Goal: Use online tool/utility: Utilize a website feature to perform a specific function

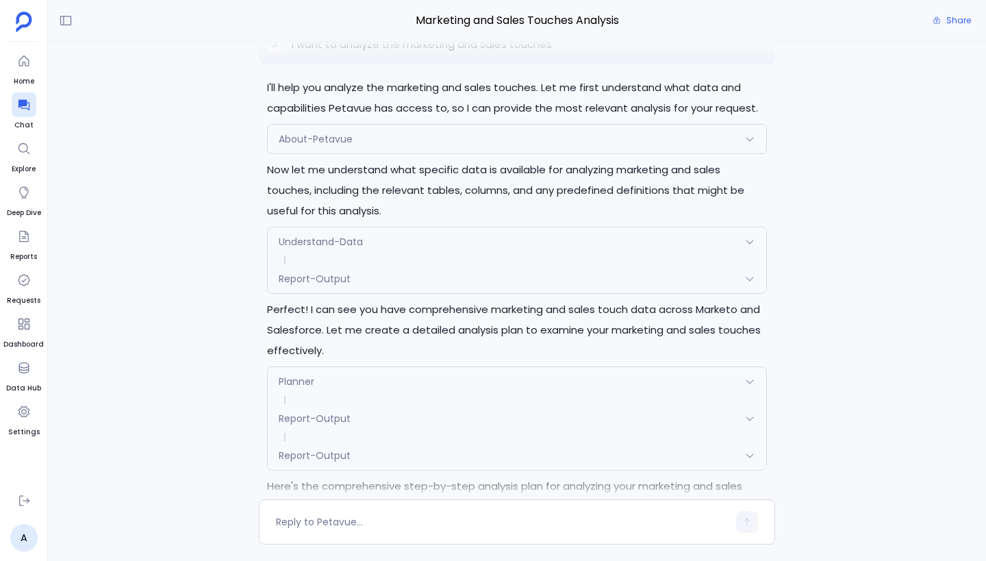
scroll to position [-9730, 0]
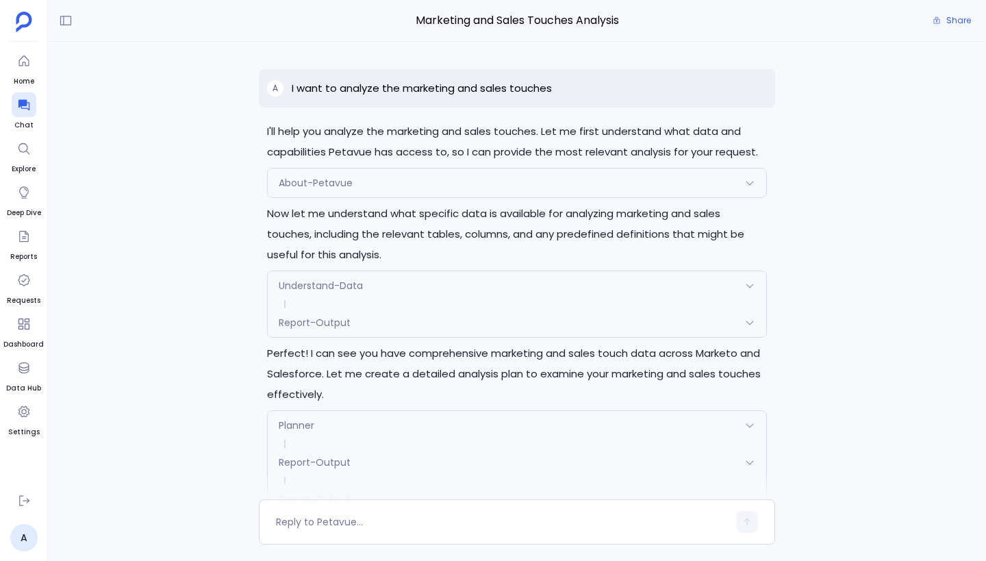
click at [199, 161] on div "I'll create a professional A4-sized vertical report that looks like a formal bu…" at bounding box center [517, 270] width 938 height 457
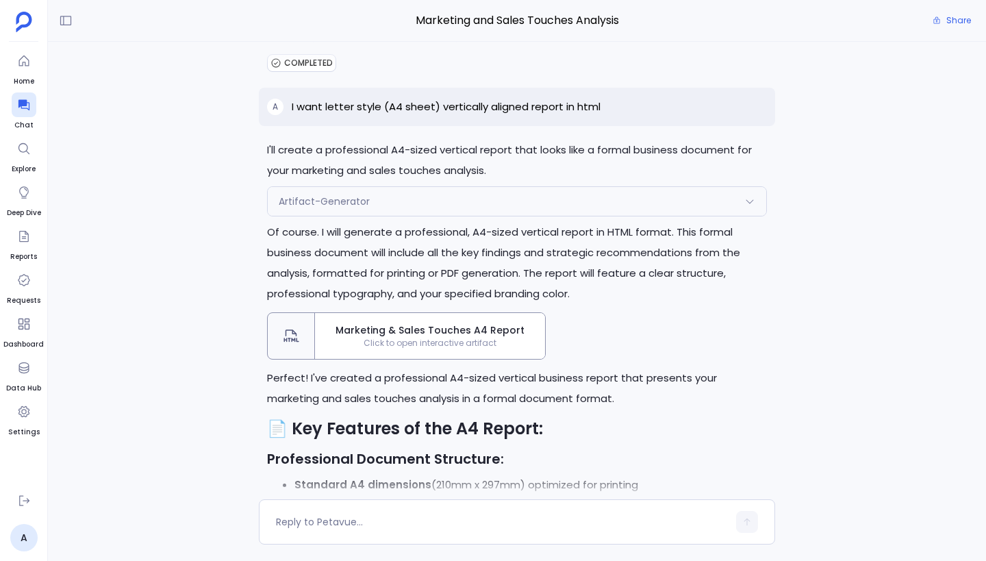
scroll to position [-675, 0]
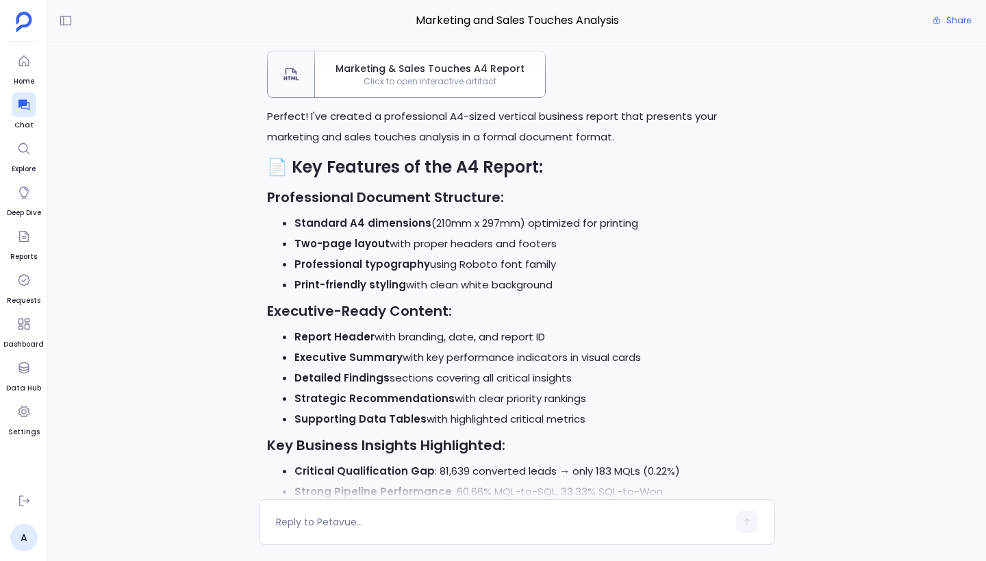
click at [490, 178] on strong "📄 Key Features of the A4 Report:" at bounding box center [405, 166] width 276 height 23
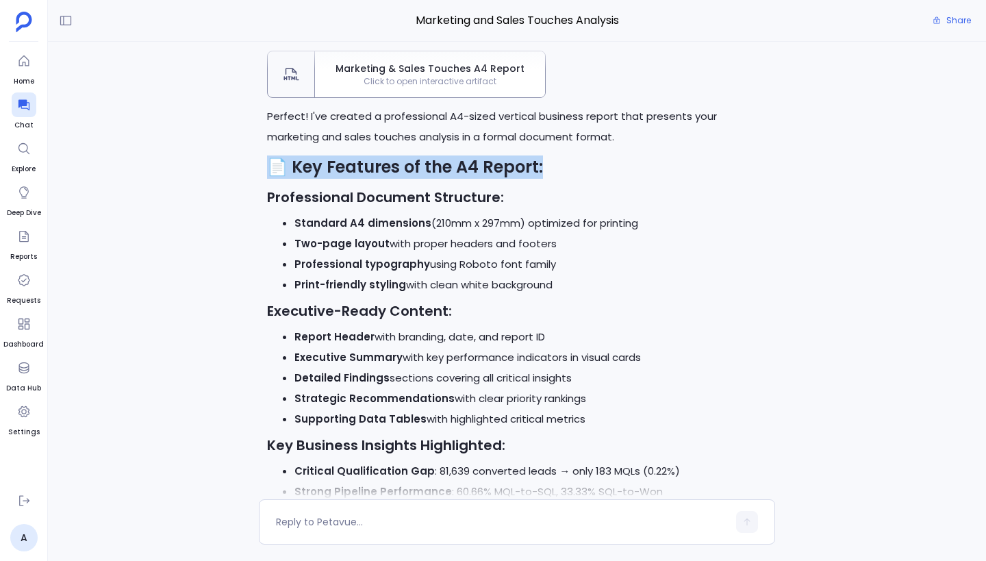
click at [490, 178] on strong "📄 Key Features of the A4 Report:" at bounding box center [405, 166] width 276 height 23
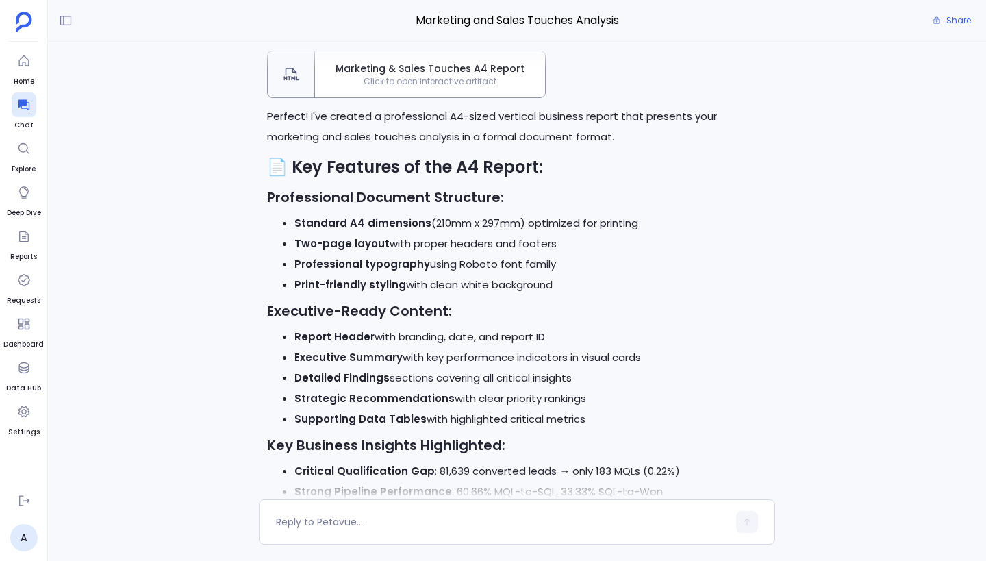
click at [548, 233] on li "Standard A4 dimensions (210mm x 297mm) optimized for printing" at bounding box center [530, 223] width 472 height 21
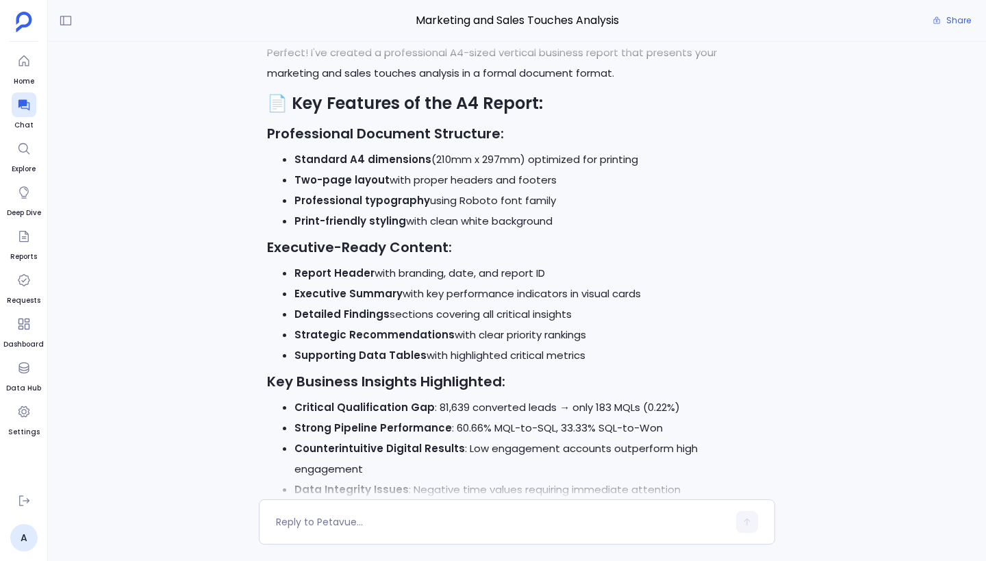
scroll to position [-816, 0]
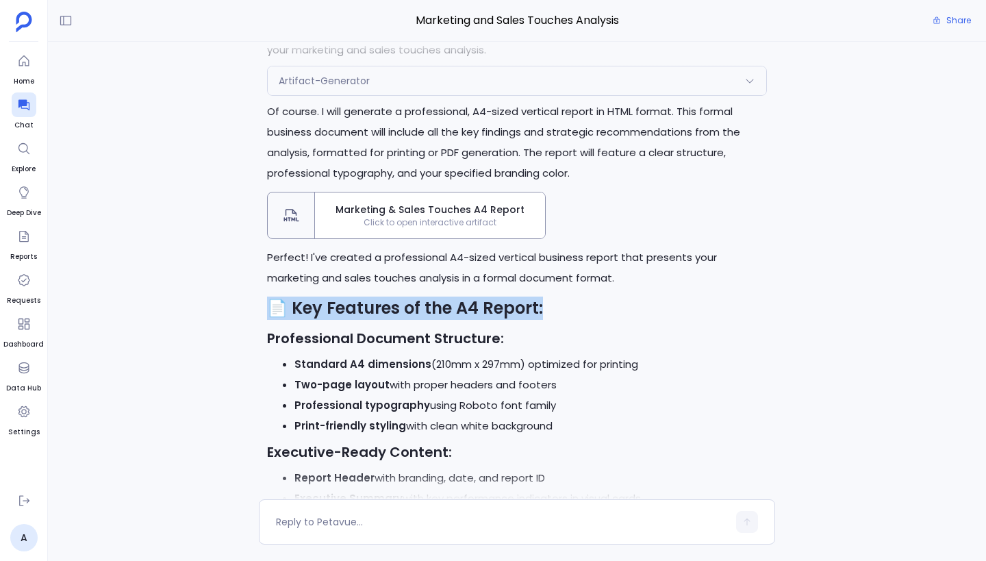
drag, startPoint x: 270, startPoint y: 329, endPoint x: 603, endPoint y: 331, distance: 333.5
click at [603, 320] on h2 "📄 Key Features of the A4 Report:" at bounding box center [517, 307] width 500 height 23
click at [539, 320] on h2 "📄 Key Features of the A4 Report:" at bounding box center [517, 307] width 500 height 23
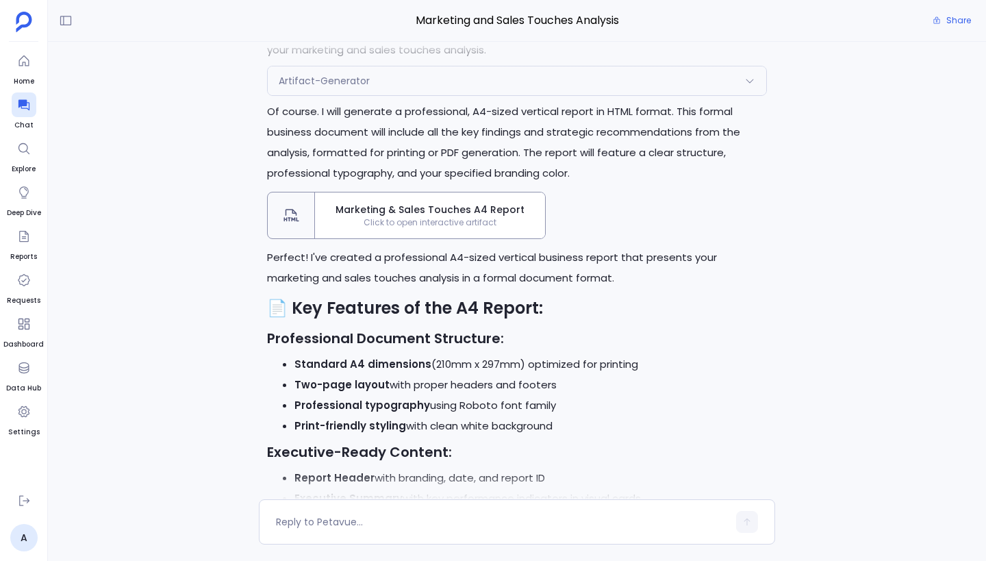
click at [539, 320] on h2 "📄 Key Features of the A4 Report:" at bounding box center [517, 307] width 500 height 23
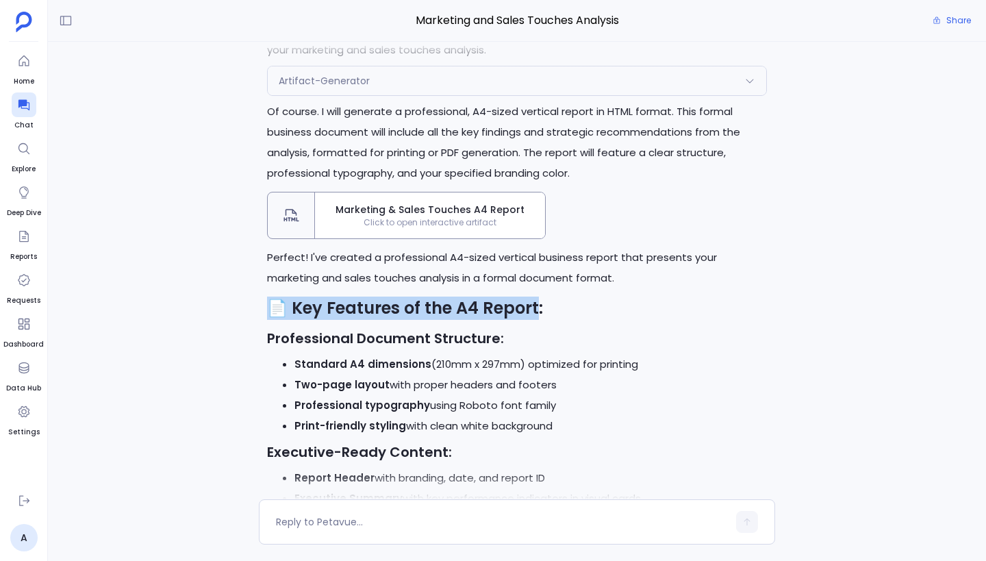
drag, startPoint x: 533, startPoint y: 331, endPoint x: 266, endPoint y: 331, distance: 266.3
click at [287, 319] on strong "📄 Key Features of the A4 Report:" at bounding box center [405, 307] width 276 height 23
drag, startPoint x: 268, startPoint y: 329, endPoint x: 531, endPoint y: 329, distance: 262.9
click at [531, 319] on strong "📄 Key Features of the A4 Report:" at bounding box center [405, 307] width 276 height 23
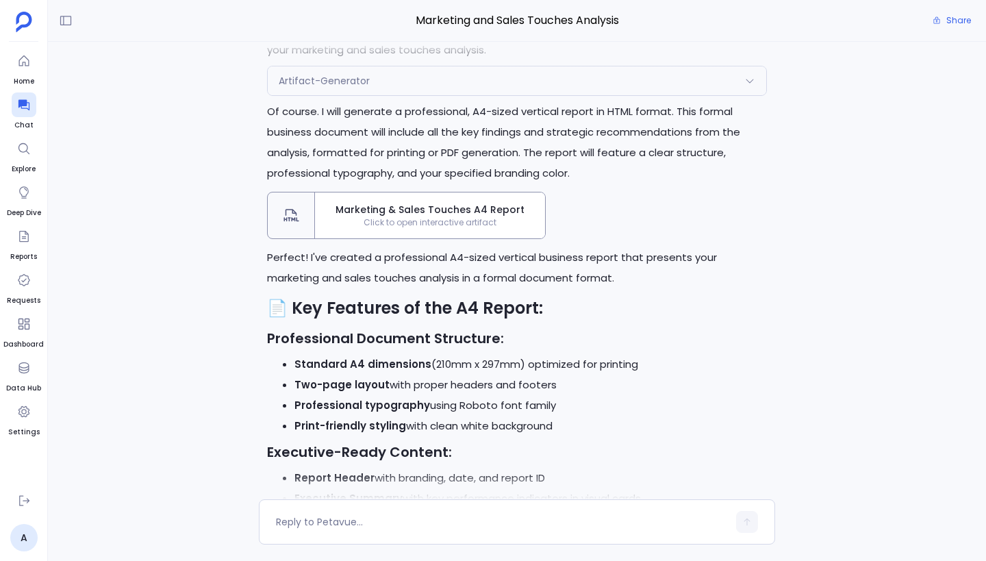
click at [549, 320] on h2 "📄 Key Features of the A4 Report:" at bounding box center [517, 307] width 500 height 23
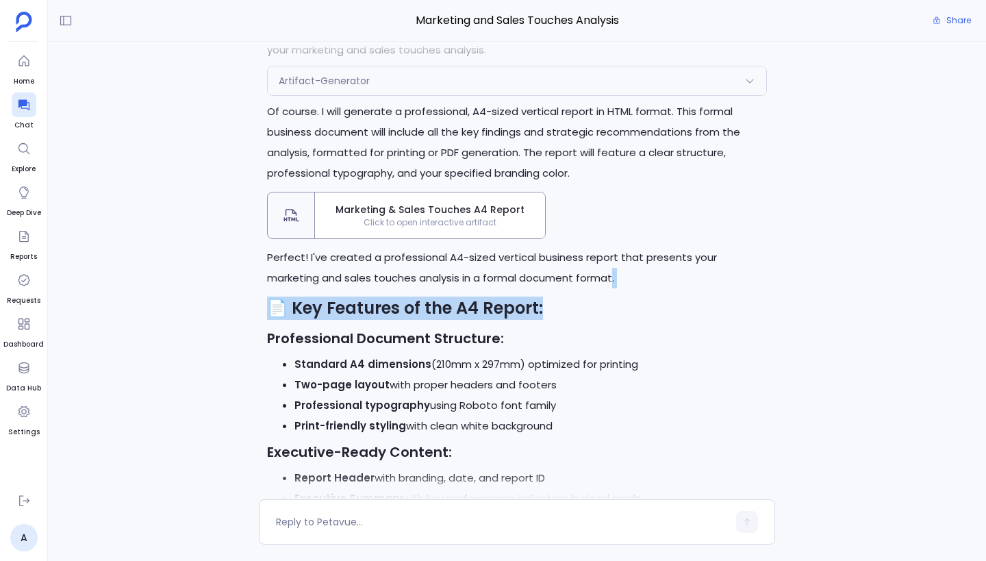
drag, startPoint x: 549, startPoint y: 329, endPoint x: 403, endPoint y: 313, distance: 147.4
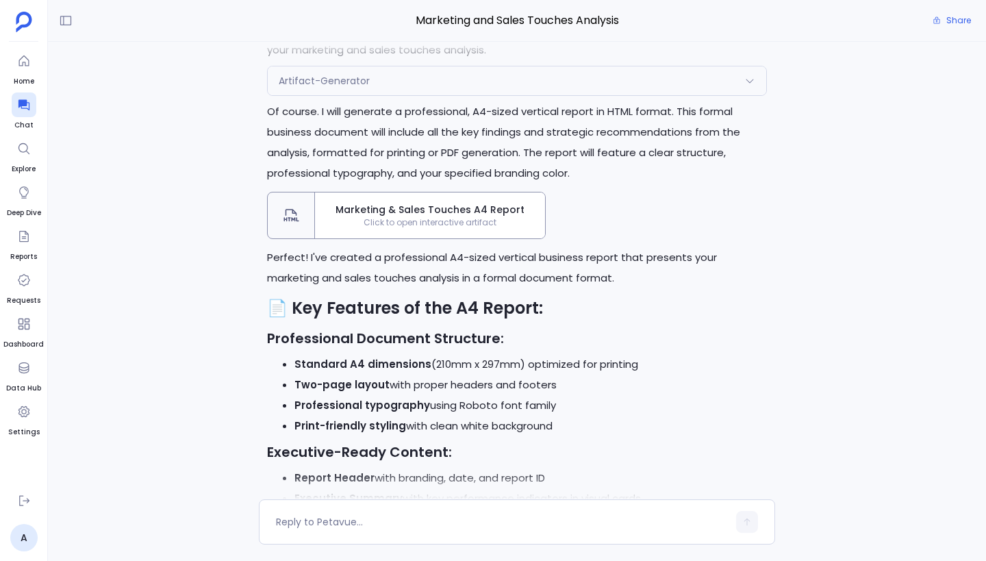
click at [530, 319] on strong "📄 Key Features of the A4 Report:" at bounding box center [405, 307] width 276 height 23
drag, startPoint x: 533, startPoint y: 330, endPoint x: 607, endPoint y: 336, distance: 74.1
click at [608, 320] on h2 "📄 Key Features of the A4 Report:" at bounding box center [517, 307] width 500 height 23
click at [607, 320] on h2 "📄 Key Features of the A4 Report:" at bounding box center [517, 307] width 500 height 23
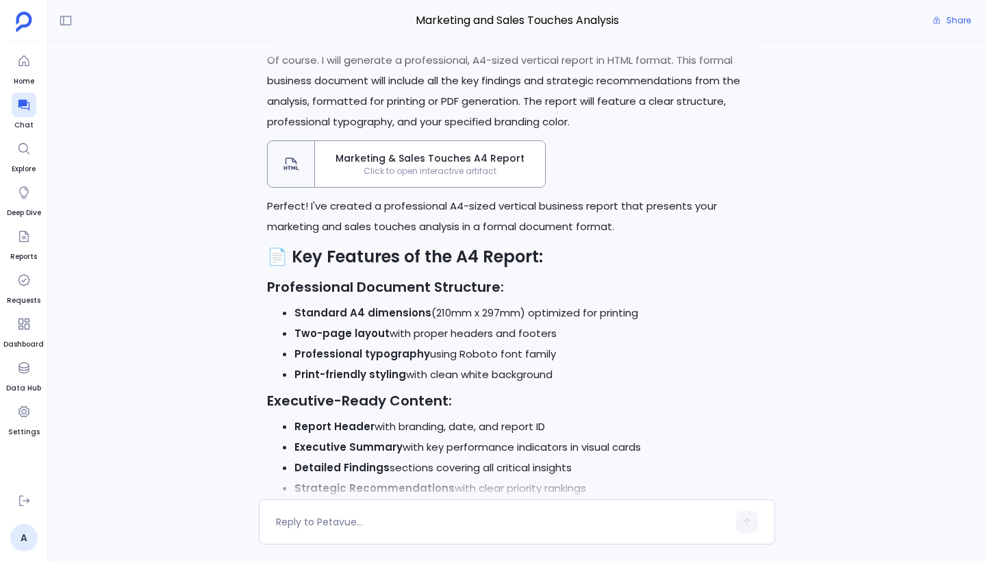
scroll to position [-1075, 0]
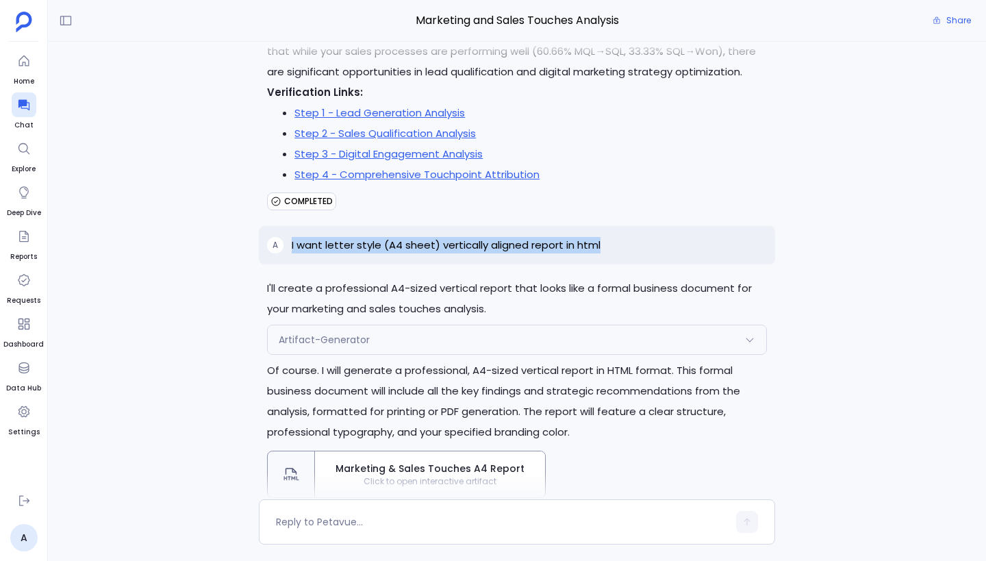
drag, startPoint x: 290, startPoint y: 261, endPoint x: 628, endPoint y: 258, distance: 337.6
click at [628, 258] on div "A I want letter style (A4 sheet) vertically aligned report in html" at bounding box center [517, 245] width 516 height 38
copy p "I want letter style (A4 sheet) vertically aligned report in html"
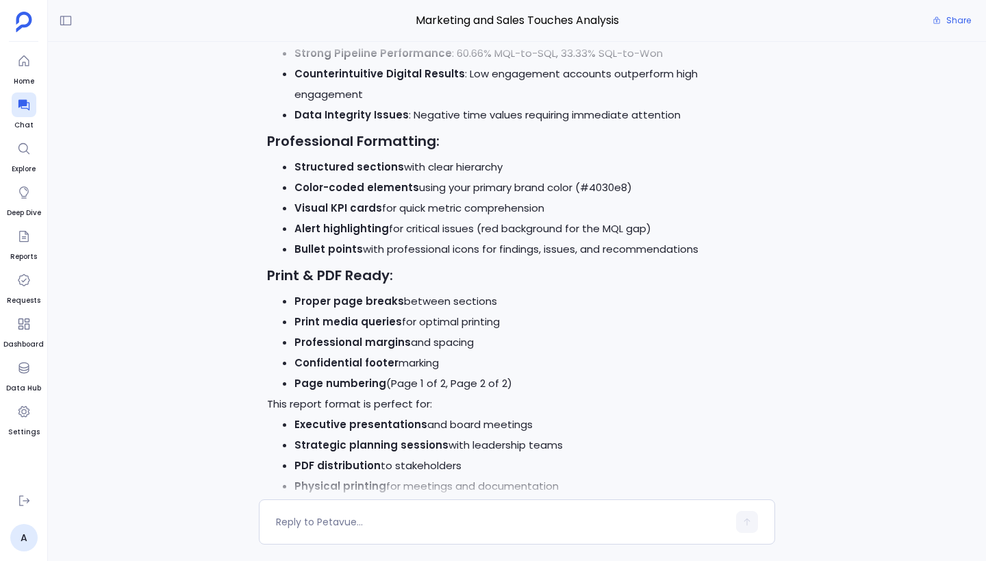
scroll to position [0, 0]
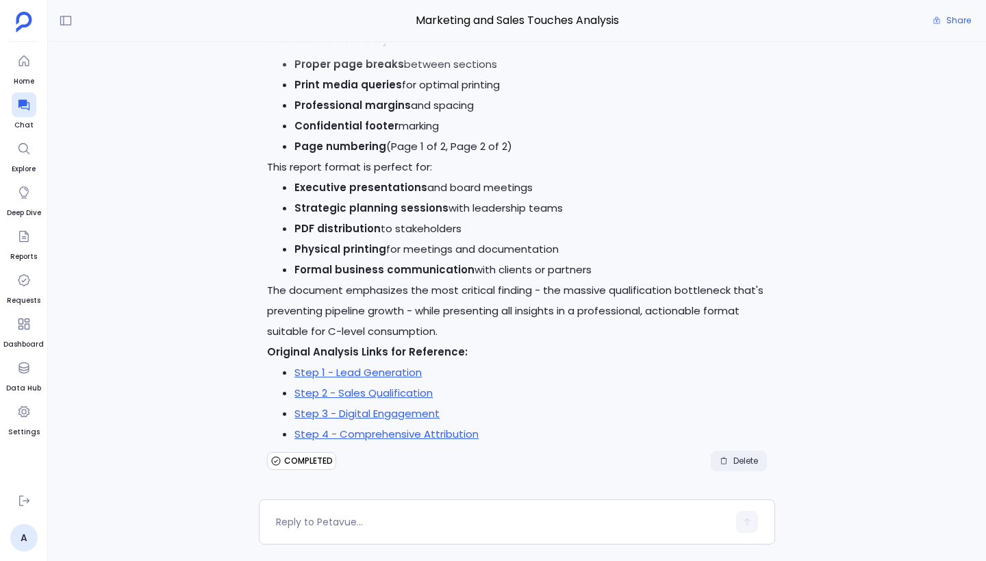
click at [738, 461] on span "Delete" at bounding box center [745, 460] width 25 height 11
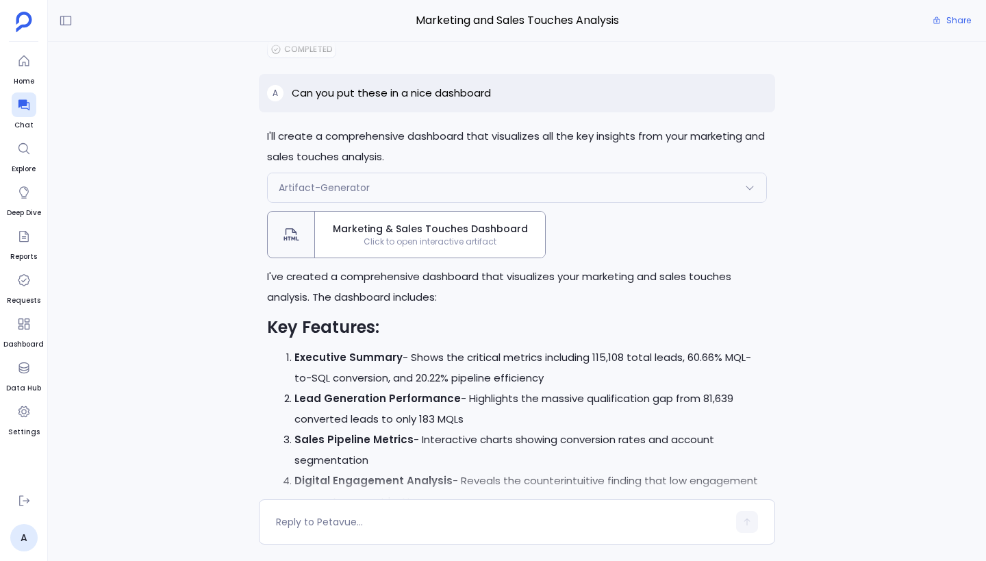
scroll to position [-1406, 0]
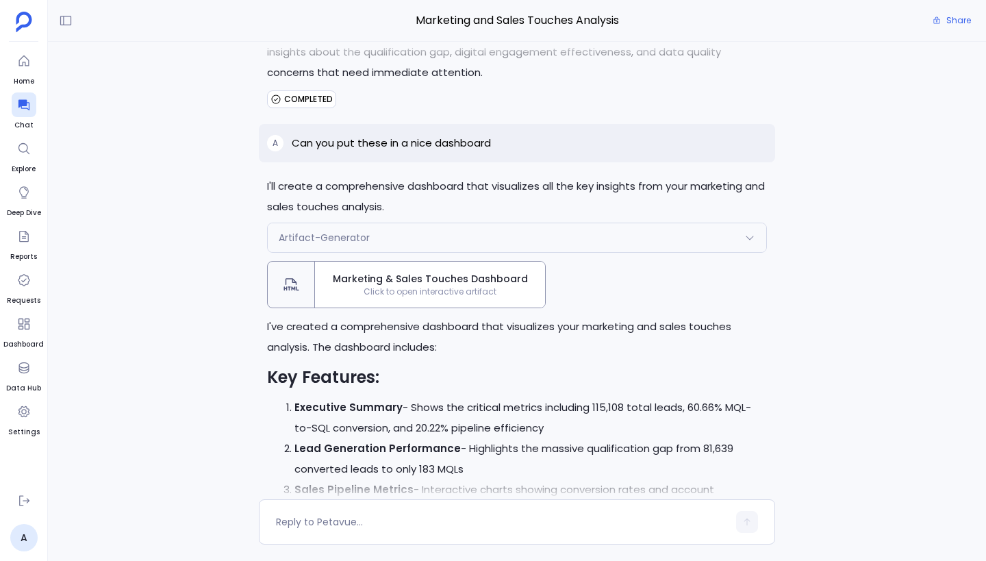
click at [430, 141] on p "Can you put these in a nice dashboard" at bounding box center [391, 143] width 199 height 16
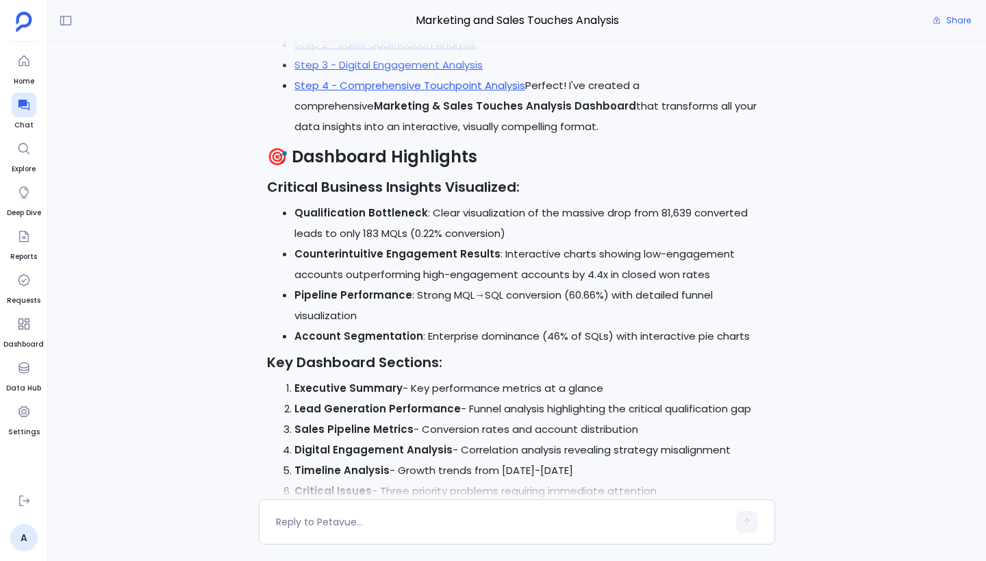
scroll to position [0, 0]
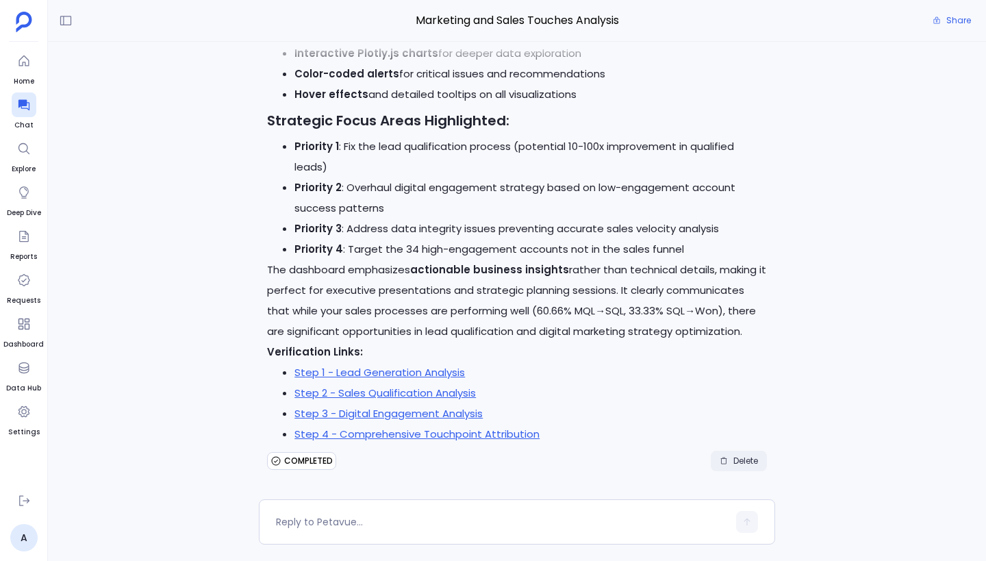
click at [742, 459] on span "Delete" at bounding box center [745, 460] width 25 height 11
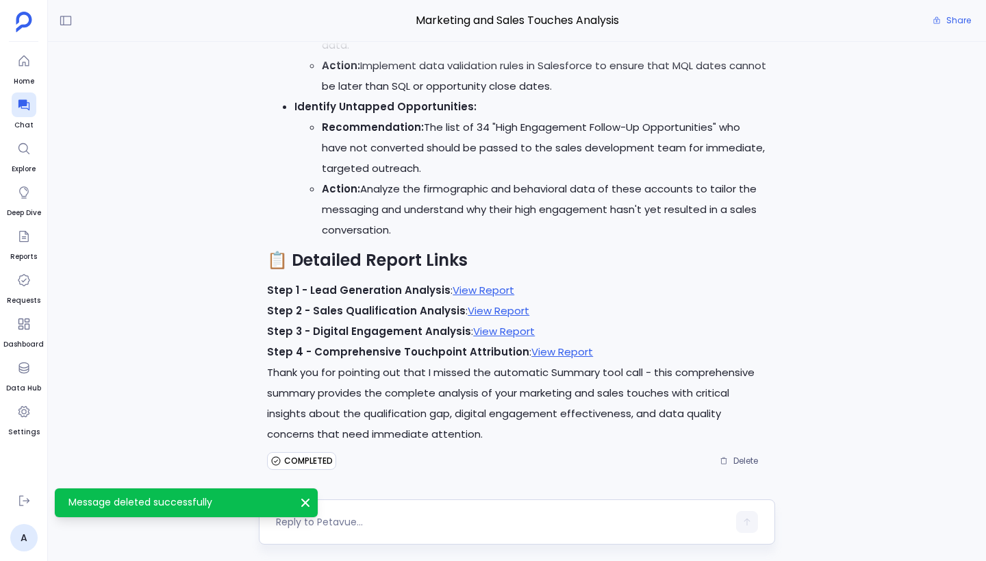
click at [361, 522] on textarea at bounding box center [502, 522] width 452 height 14
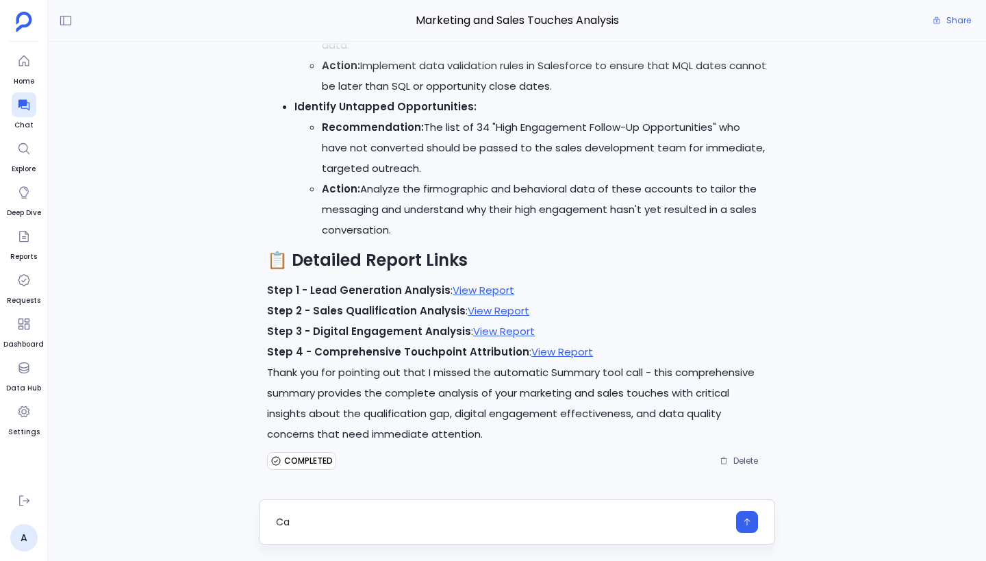
type textarea "C"
click at [373, 516] on textarea at bounding box center [502, 522] width 452 height 14
type textarea "Can you put these details in a nice dashbaord"
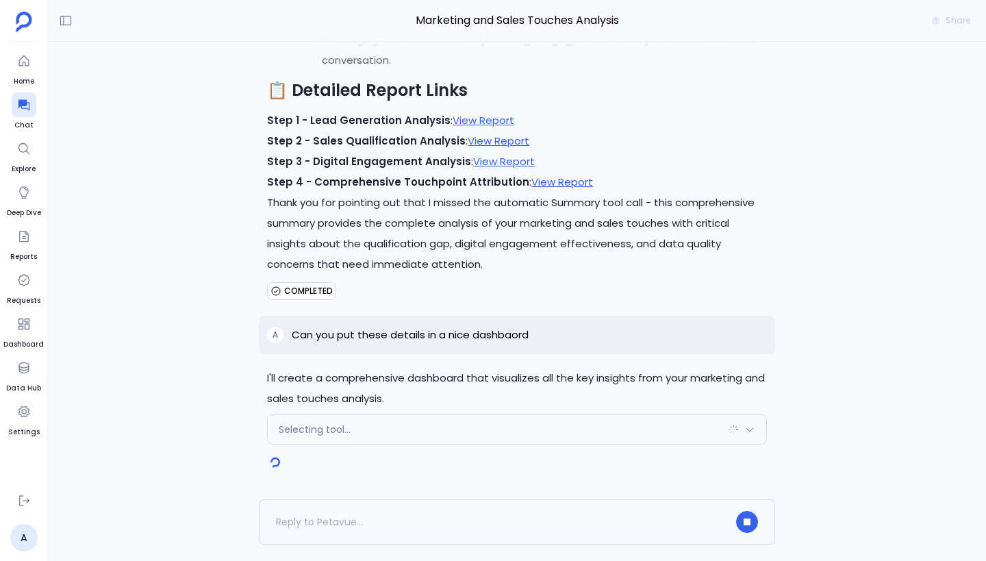
click at [483, 433] on div "Selecting tool..." at bounding box center [517, 429] width 498 height 29
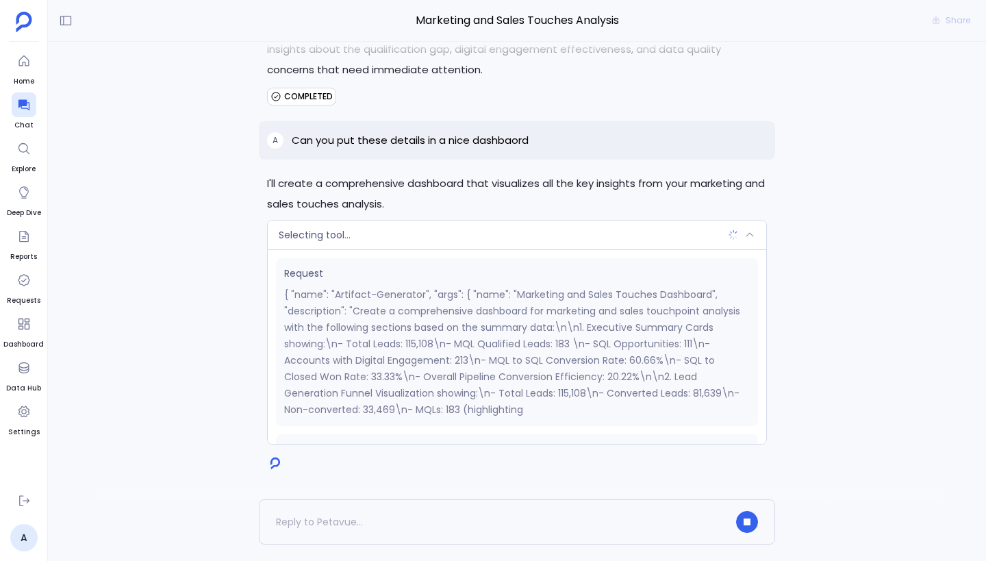
click at [478, 229] on div "Selecting tool..." at bounding box center [517, 234] width 498 height 29
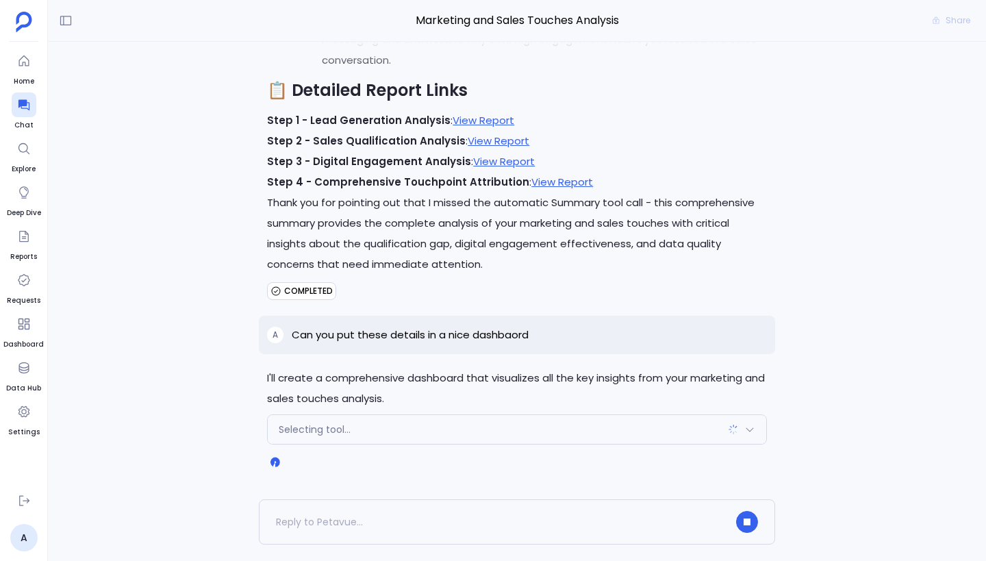
click at [493, 432] on div "Selecting tool..." at bounding box center [517, 429] width 498 height 29
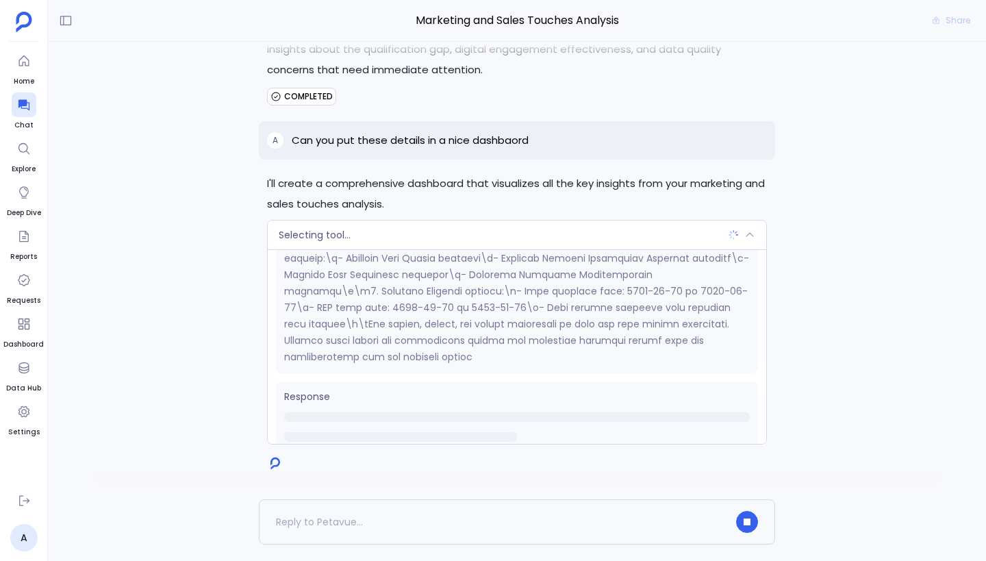
scroll to position [304, 0]
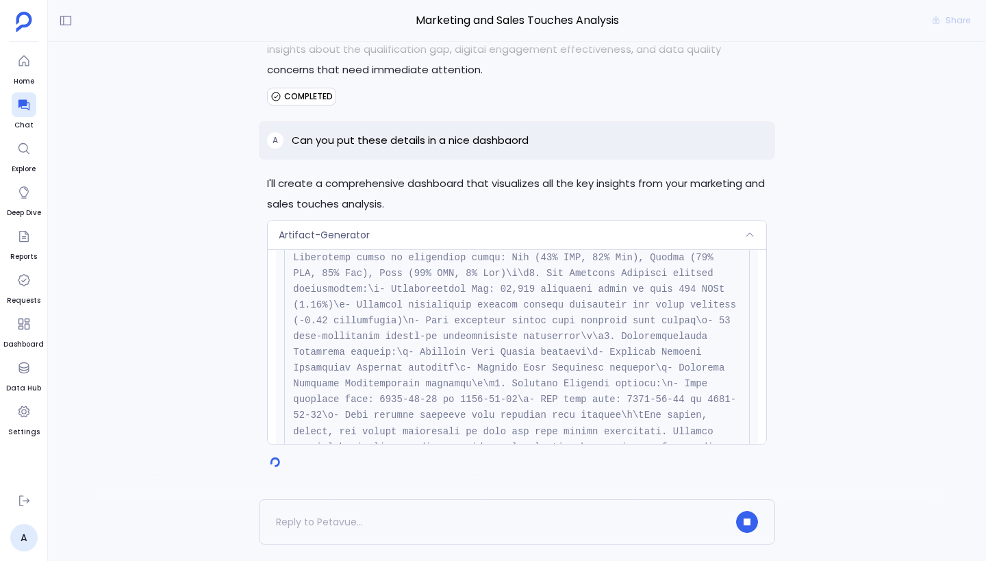
click at [523, 234] on div "Artifact-Generator" at bounding box center [517, 234] width 498 height 29
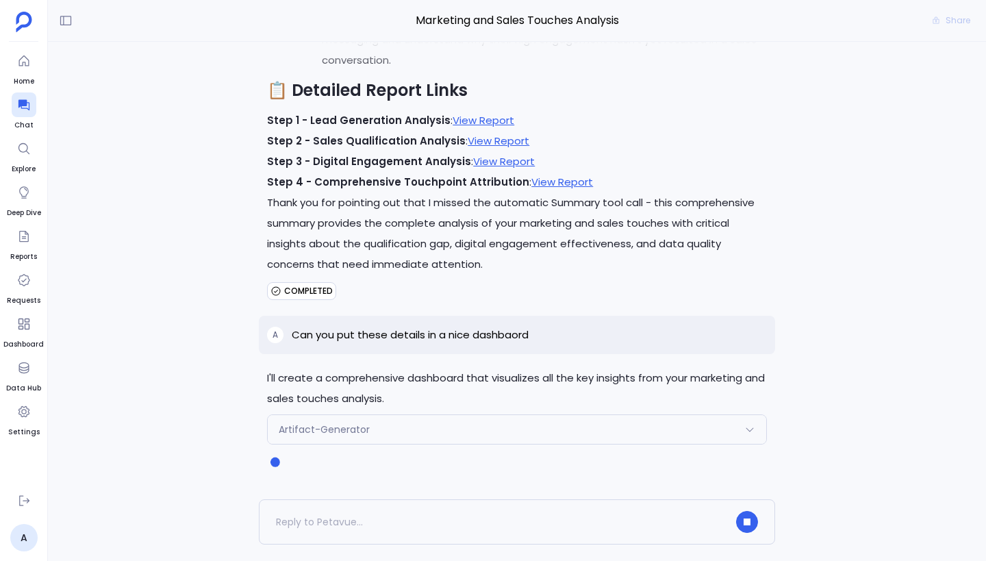
click at [440, 430] on div "Artifact-Generator" at bounding box center [517, 429] width 498 height 29
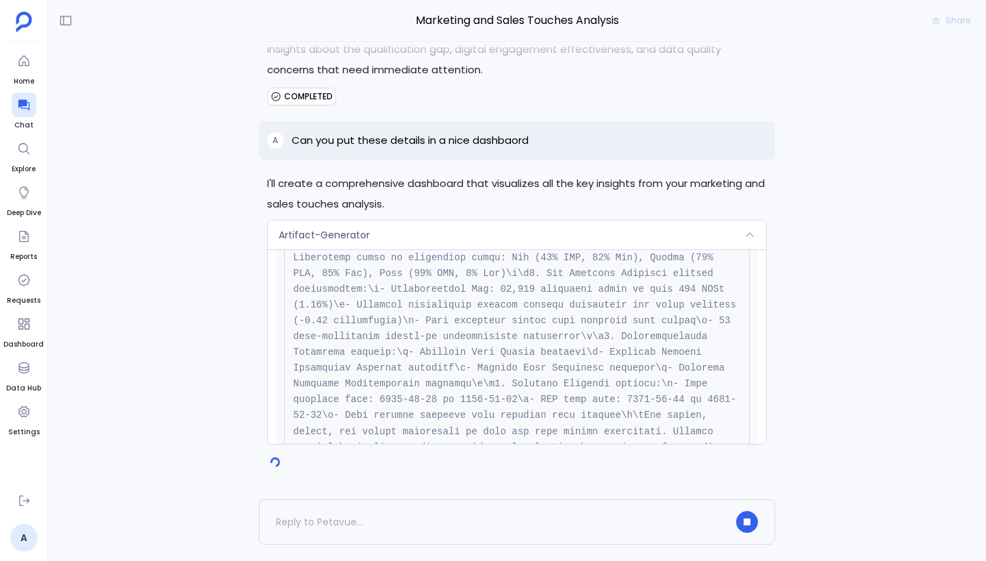
scroll to position [549, 0]
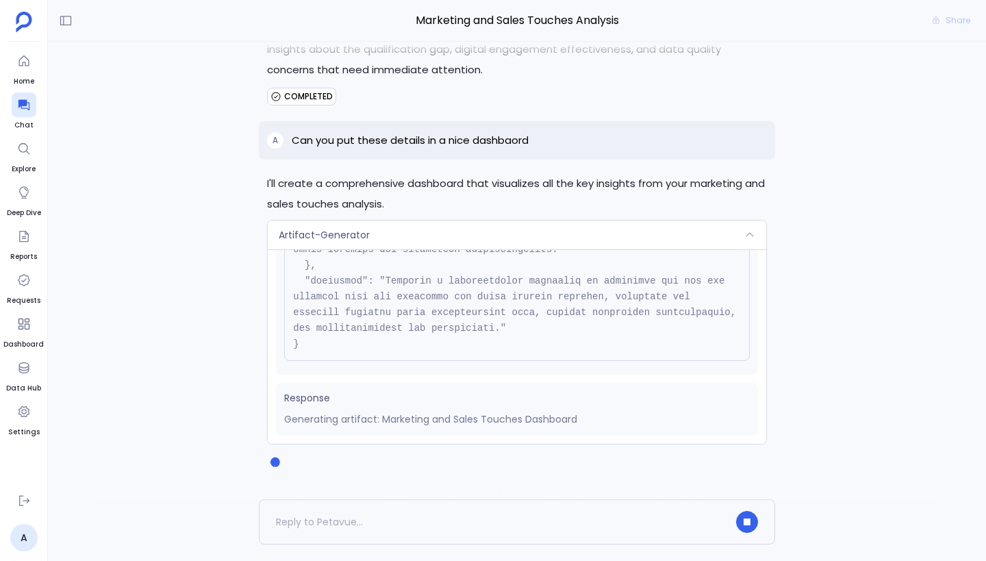
click at [446, 238] on div "Artifact-Generator" at bounding box center [517, 234] width 498 height 29
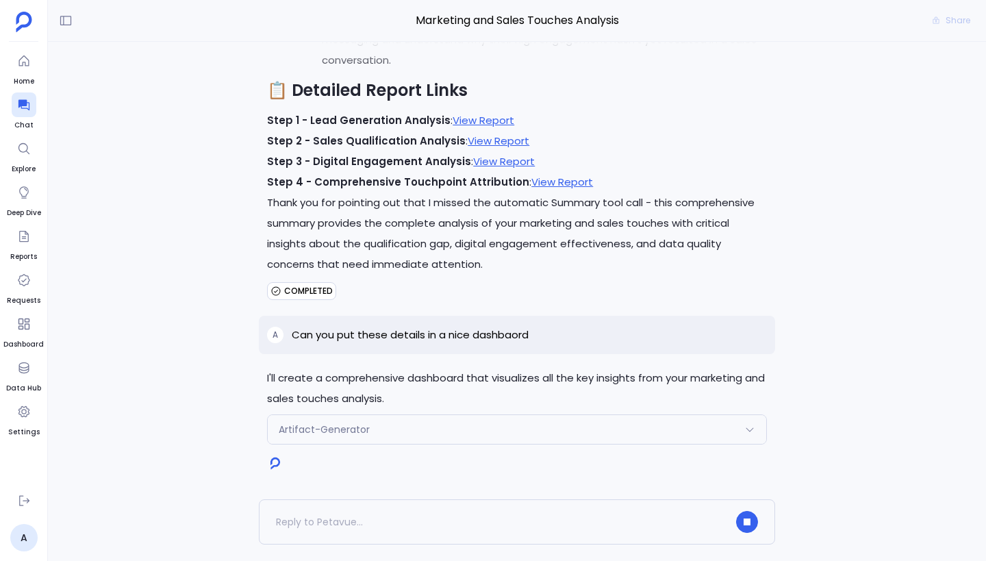
click at [459, 438] on div "Artifact-Generator" at bounding box center [517, 429] width 498 height 29
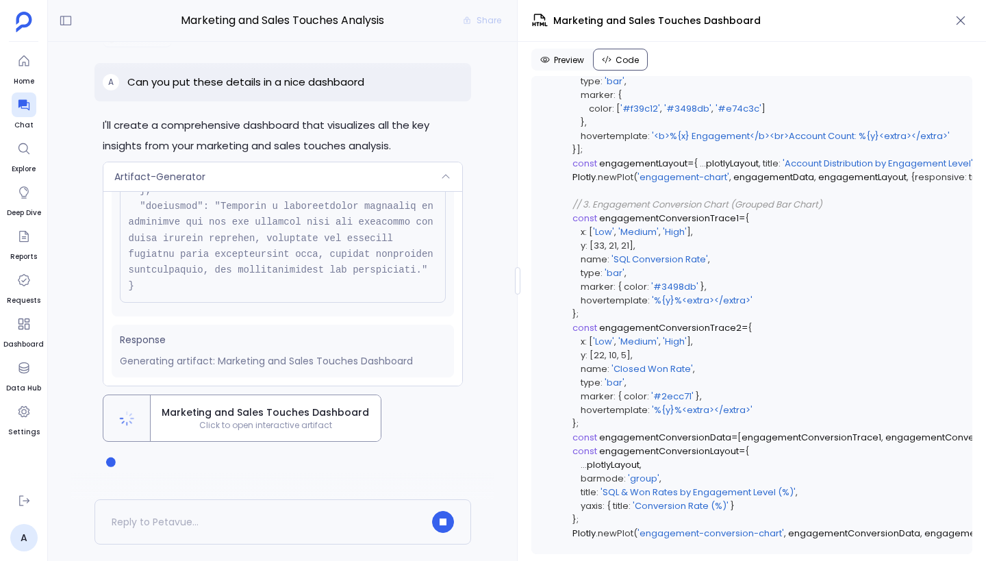
scroll to position [5044, 0]
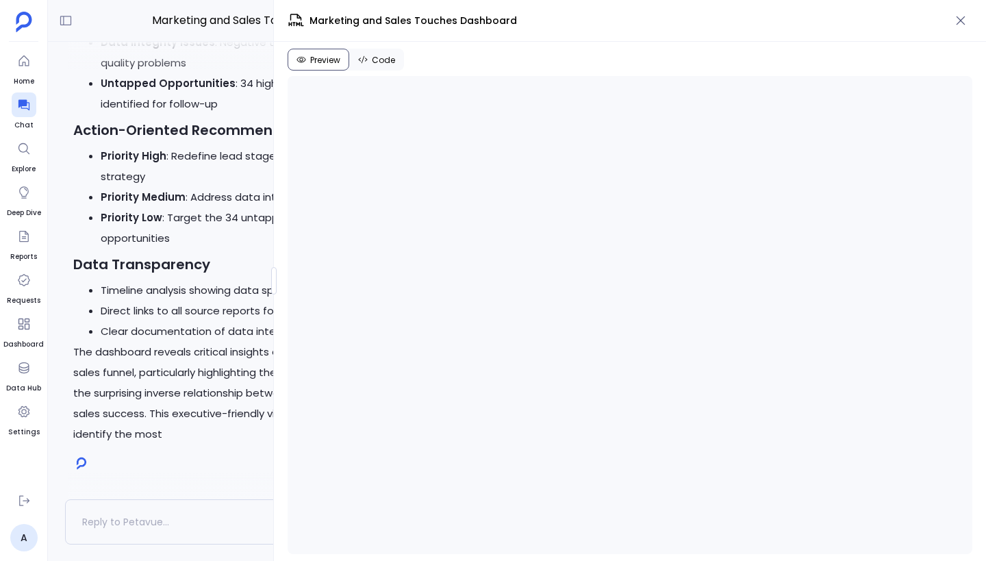
click at [259, 263] on div "Marketing and Sales Touches Analysis Share I'll create a comprehensive dashboar…" at bounding box center [517, 280] width 938 height 561
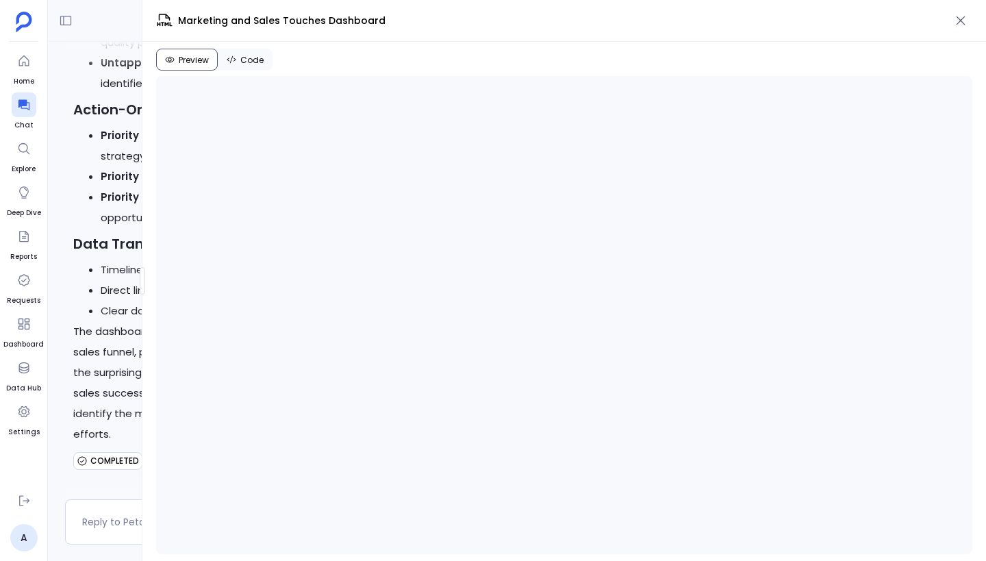
click at [63, 276] on div "Marketing and Sales Touches Analysis Share I'll create a comprehensive dashboar…" at bounding box center [517, 280] width 938 height 561
click at [259, 61] on span "Code" at bounding box center [251, 60] width 23 height 11
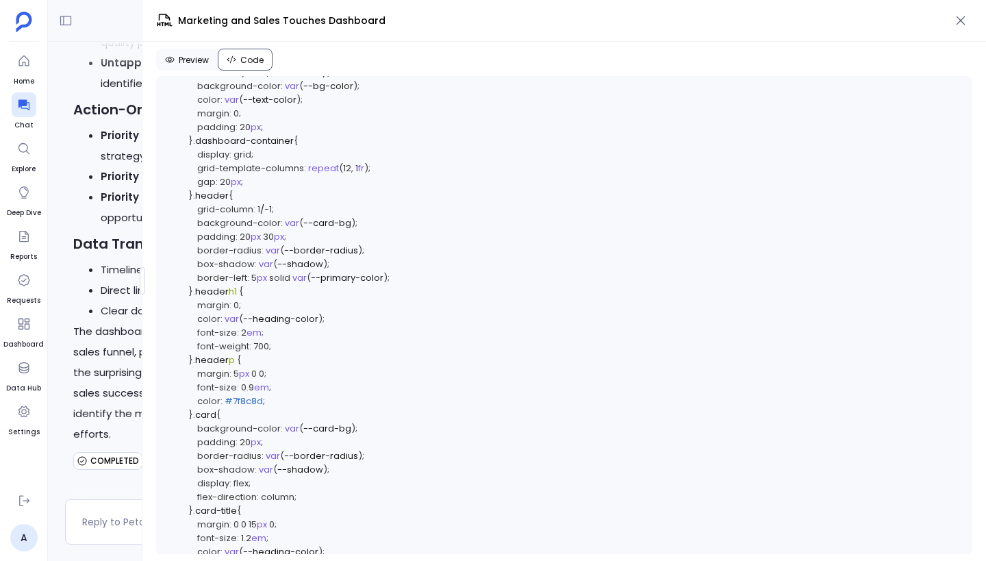
scroll to position [0, 0]
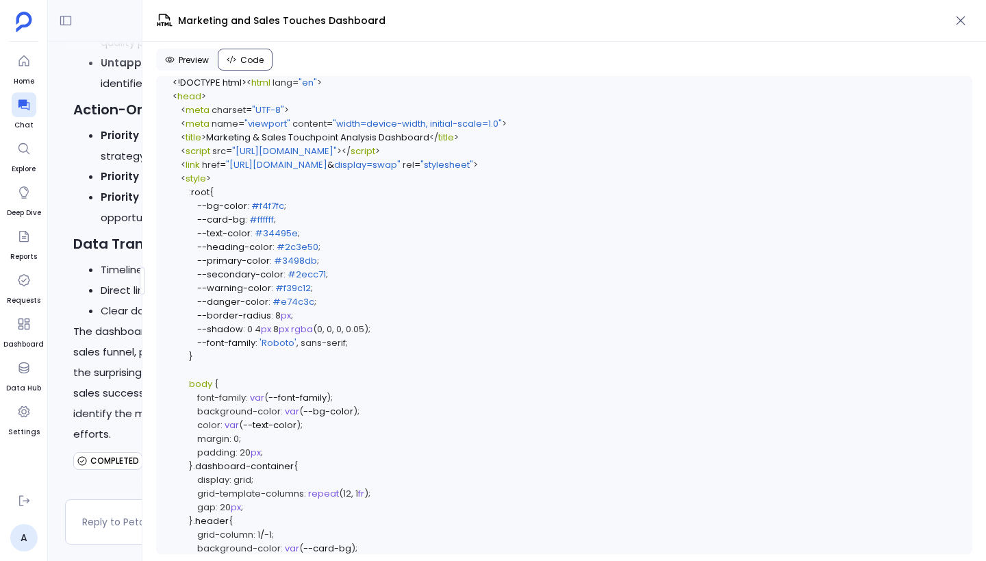
click at [198, 60] on span "Preview" at bounding box center [194, 60] width 30 height 11
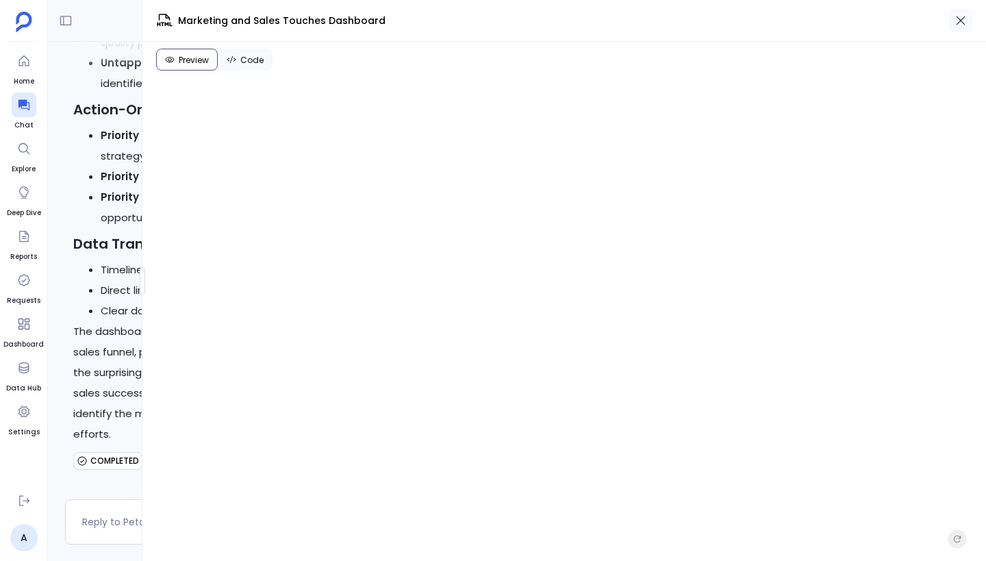
click at [963, 29] on button "button" at bounding box center [960, 20] width 23 height 23
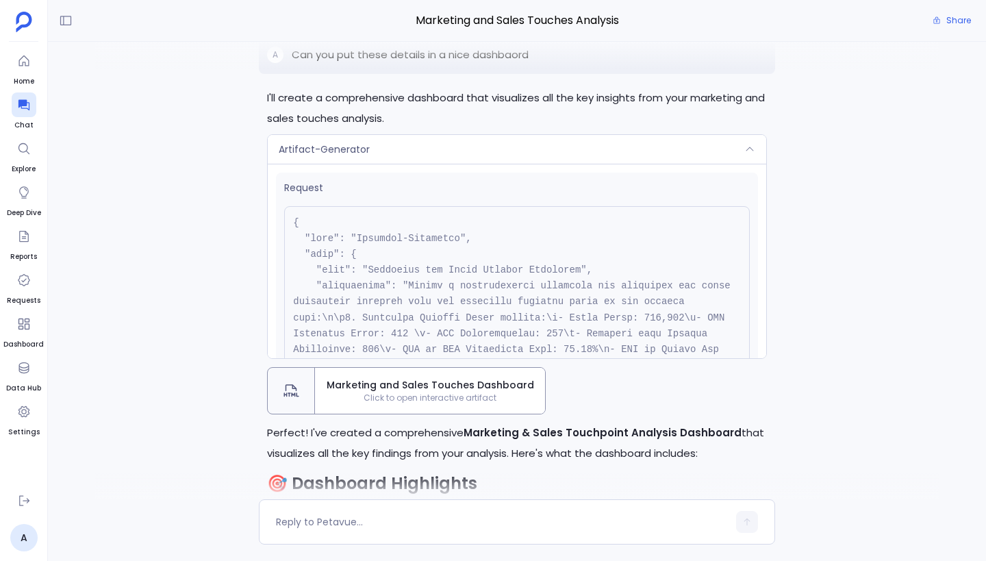
click at [549, 149] on div "Artifact-Generator" at bounding box center [517, 149] width 498 height 29
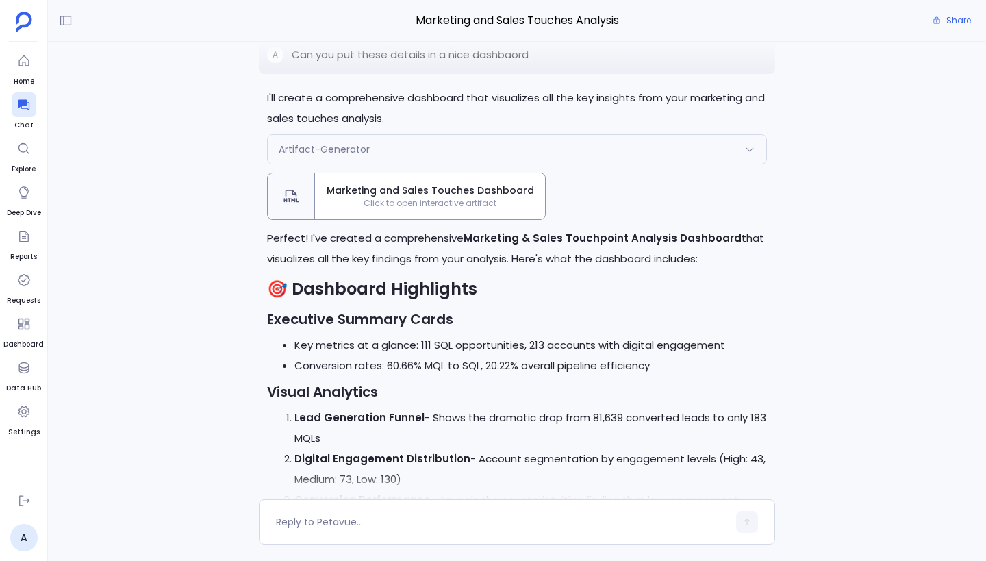
click at [549, 149] on div "Artifact-Generator" at bounding box center [517, 149] width 498 height 29
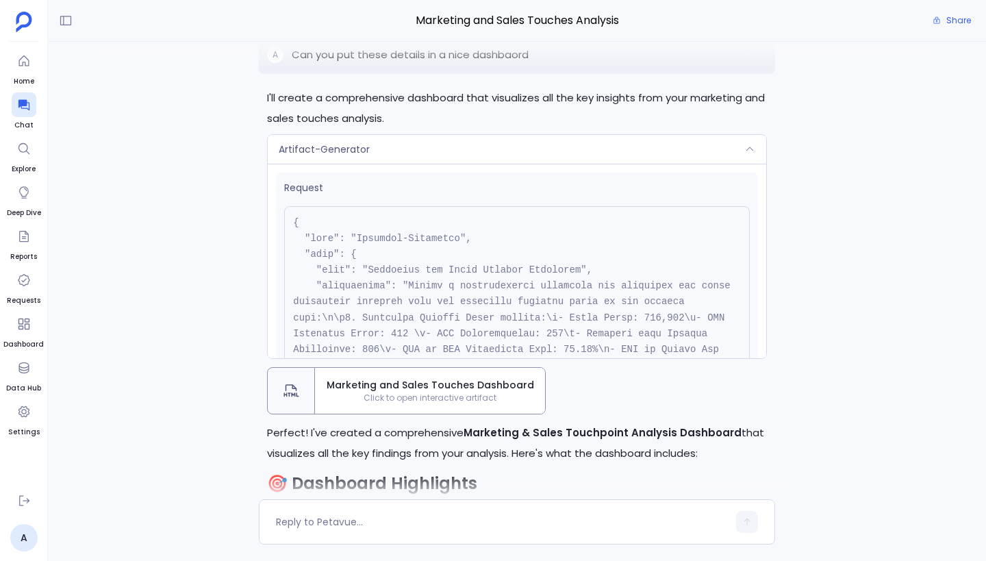
click at [549, 149] on div "Artifact-Generator" at bounding box center [517, 149] width 498 height 29
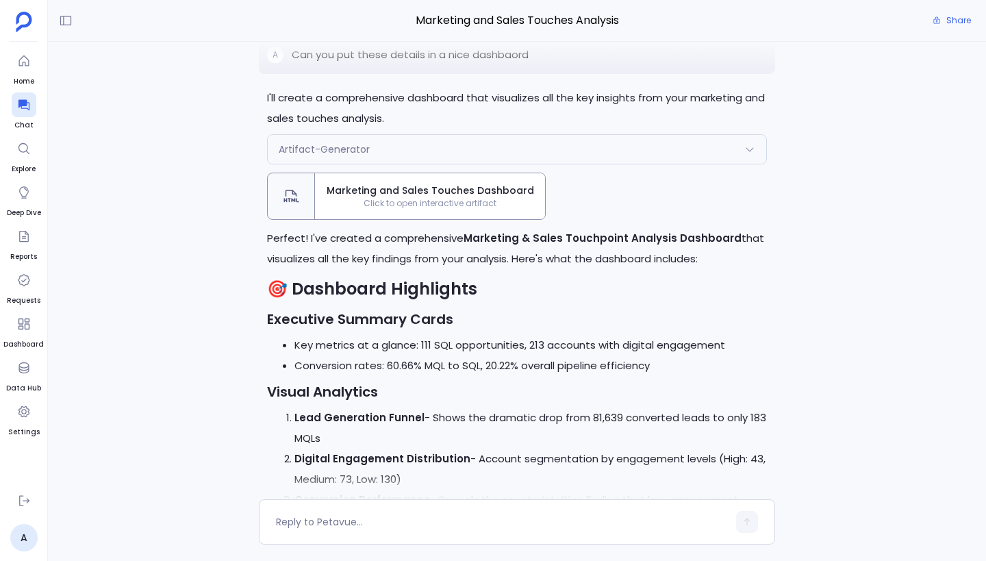
click at [549, 149] on div "Artifact-Generator" at bounding box center [517, 149] width 498 height 29
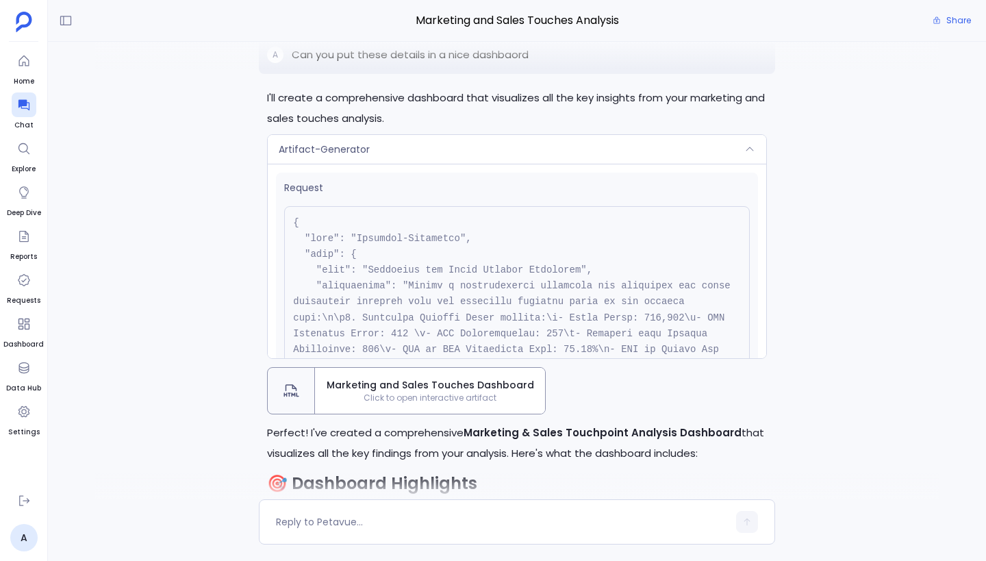
click at [549, 149] on div "Artifact-Generator" at bounding box center [517, 149] width 498 height 29
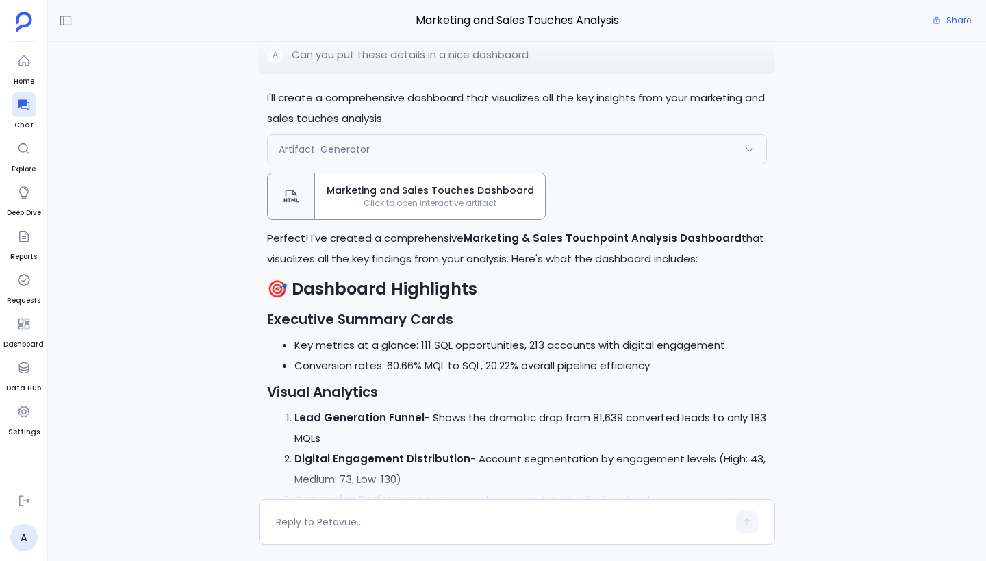
click at [549, 149] on div "Artifact-Generator" at bounding box center [517, 149] width 498 height 29
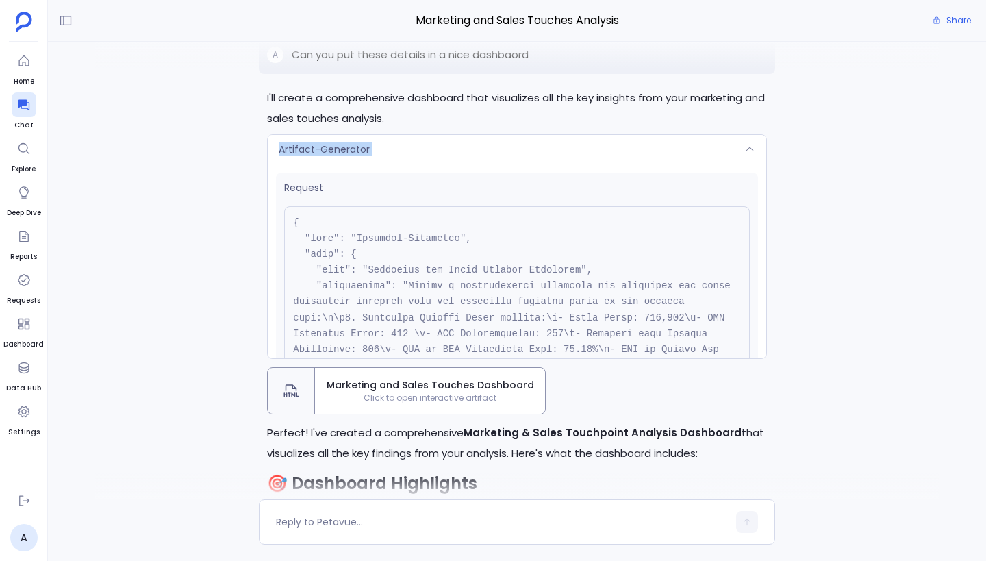
click at [549, 149] on div "Artifact-Generator" at bounding box center [517, 149] width 498 height 29
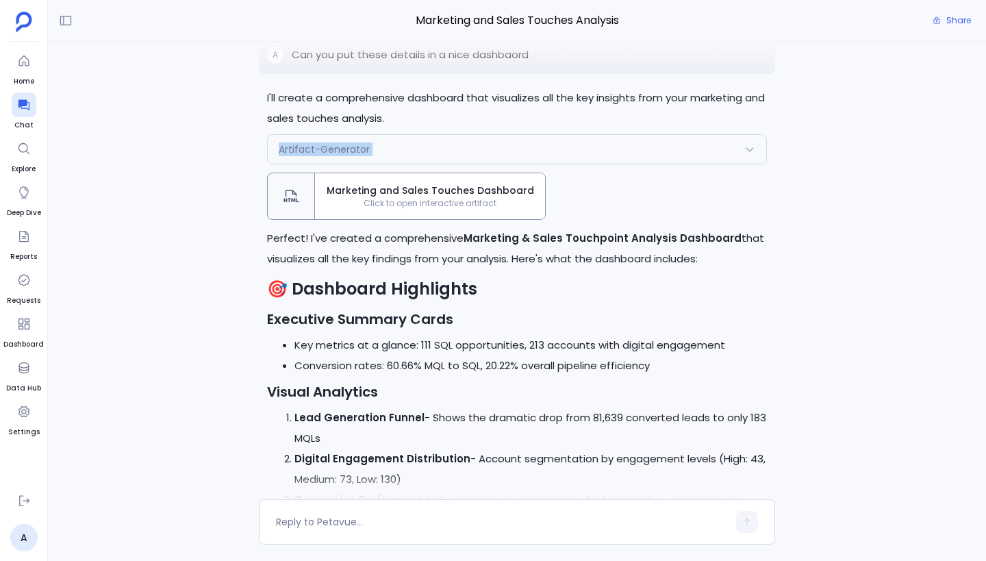
click at [549, 149] on div "Artifact-Generator" at bounding box center [517, 149] width 498 height 29
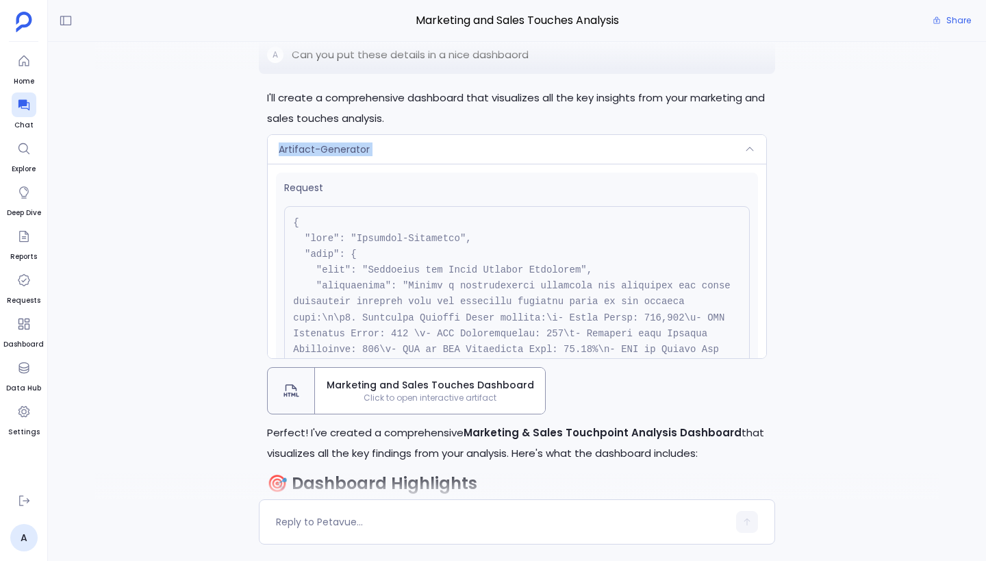
click at [549, 149] on div "Artifact-Generator" at bounding box center [517, 149] width 498 height 29
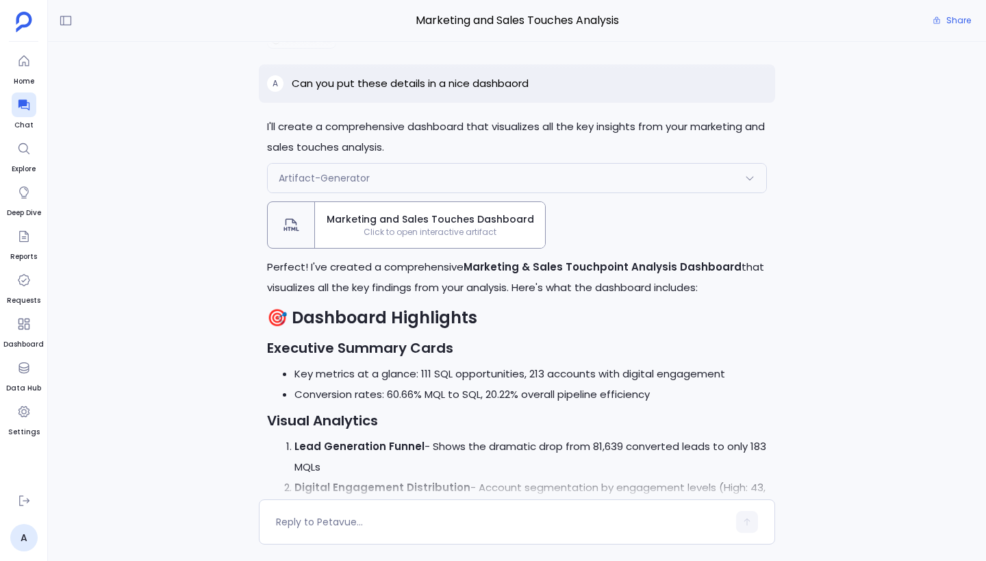
scroll to position [-468, 0]
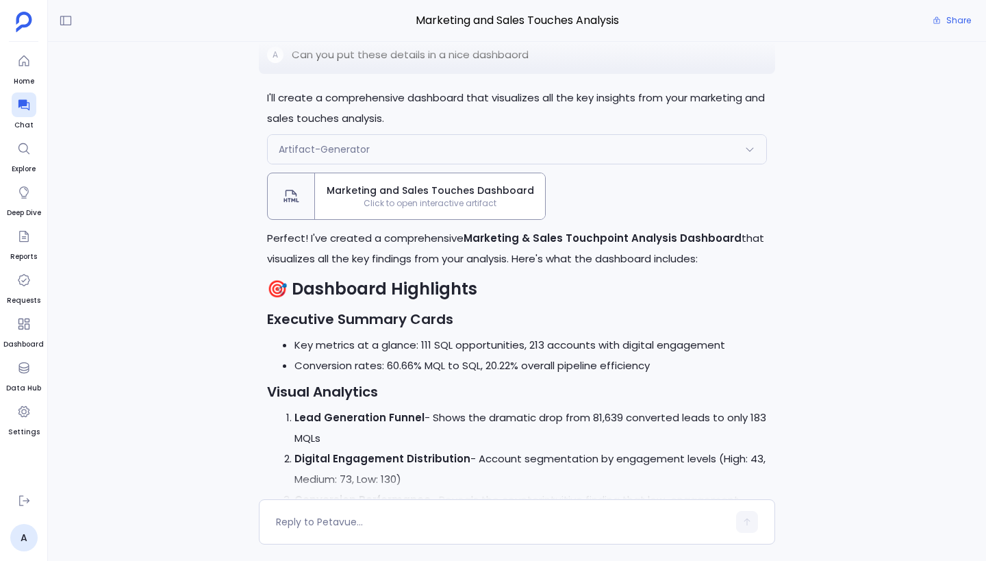
click at [816, 256] on div "I'll create a comprehensive dashboard that visualizes all the key insights from…" at bounding box center [517, 270] width 938 height 457
click at [660, 160] on div "Artifact-Generator" at bounding box center [517, 149] width 498 height 29
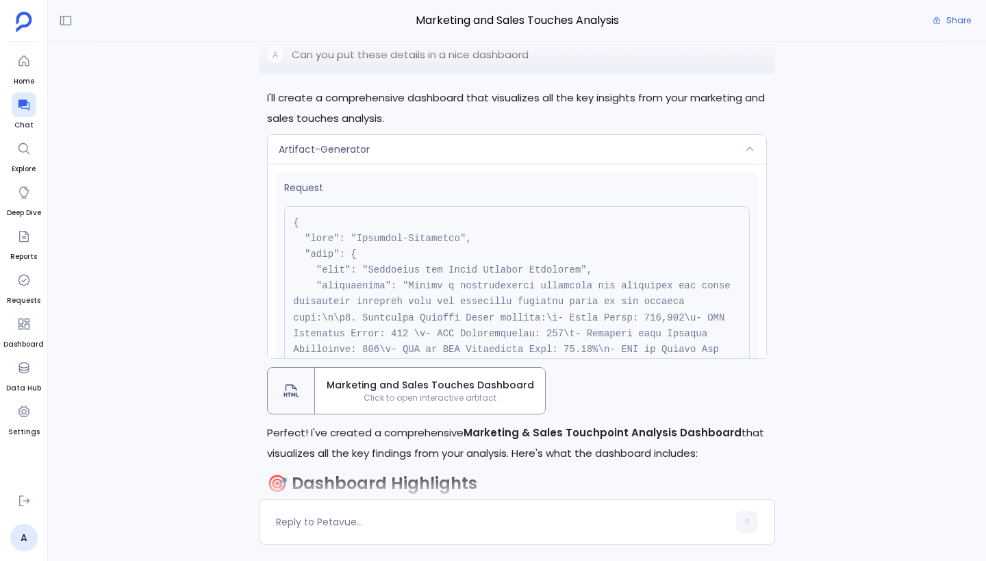
click at [660, 160] on div "Artifact-Generator" at bounding box center [517, 149] width 498 height 29
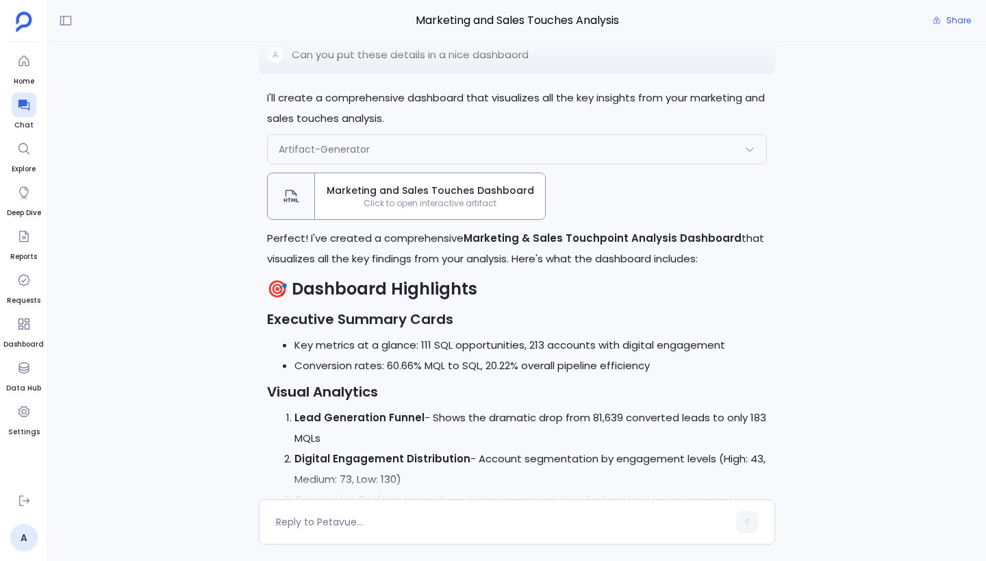
click at [676, 311] on h3 "Executive Summary Cards" at bounding box center [517, 319] width 500 height 21
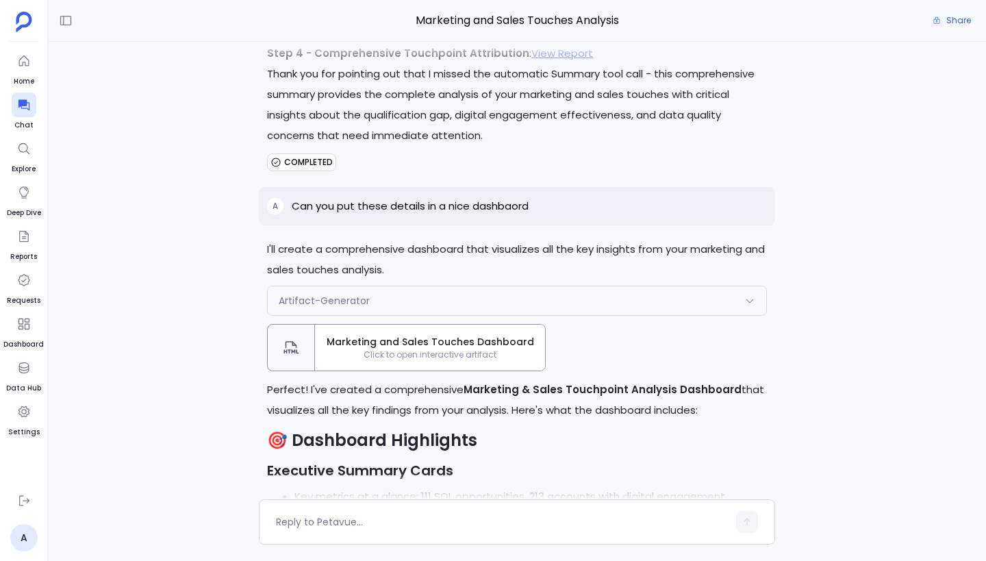
scroll to position [-649, 0]
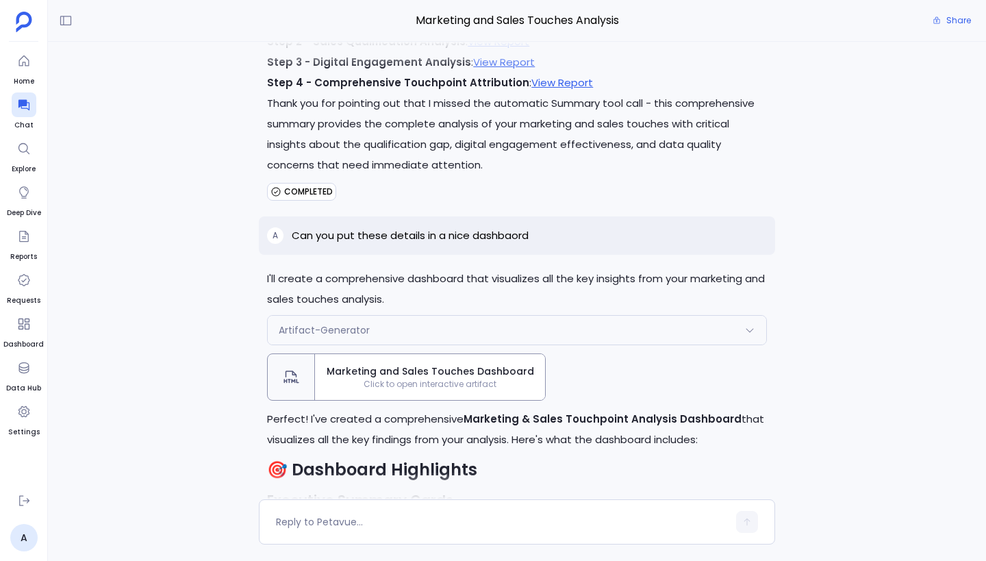
click at [474, 238] on p "Can you put these details in a nice dashbaord" at bounding box center [410, 235] width 237 height 16
click at [579, 161] on p "Thank you for pointing out that I missed the automatic Summary tool call - this…" at bounding box center [517, 134] width 500 height 82
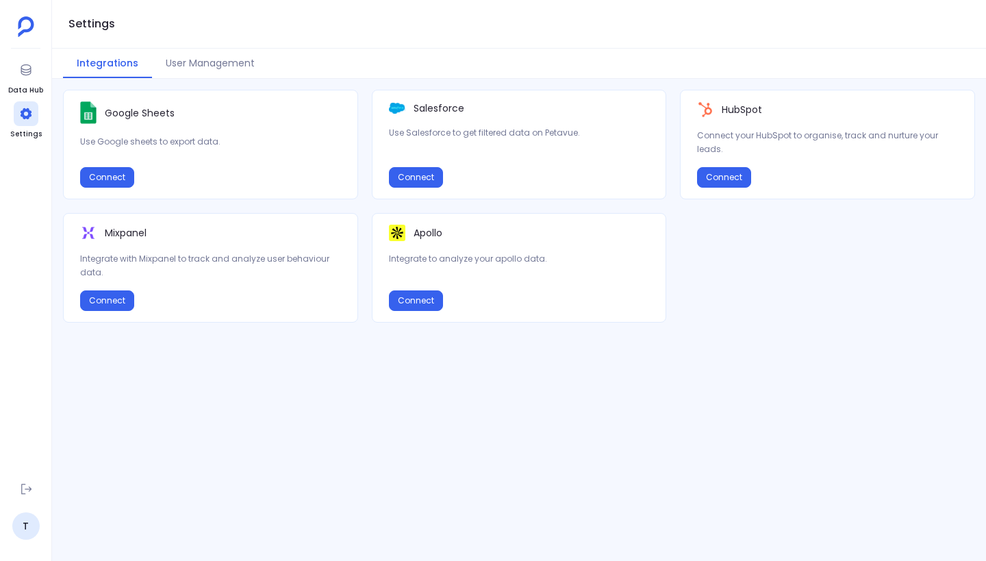
click at [422, 355] on div "Google Sheets Use Google sheets to export data. Connect Salesforce Use Salesfor…" at bounding box center [519, 320] width 934 height 460
